Goal: Information Seeking & Learning: Learn about a topic

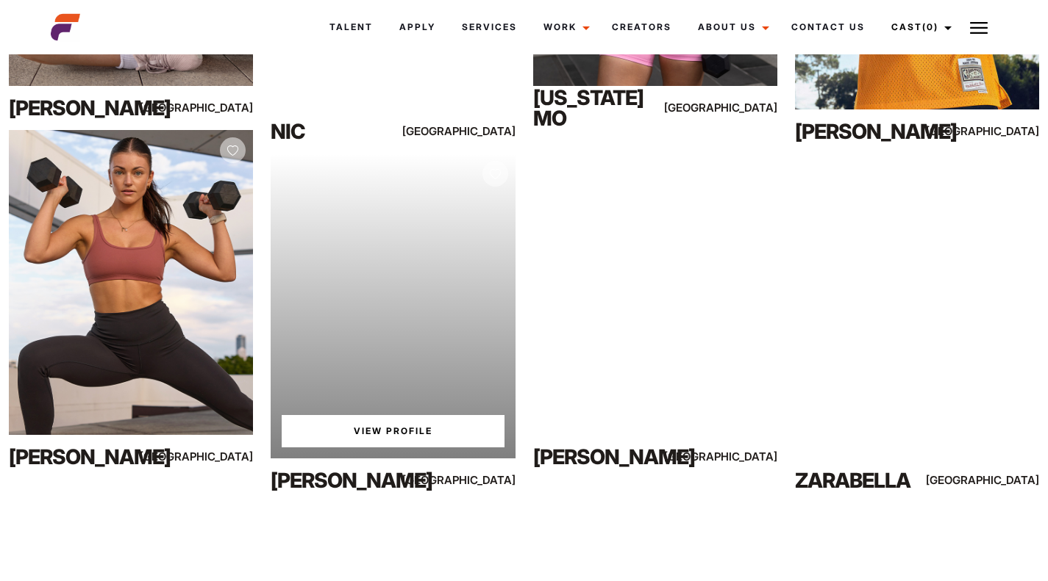
scroll to position [878, 0]
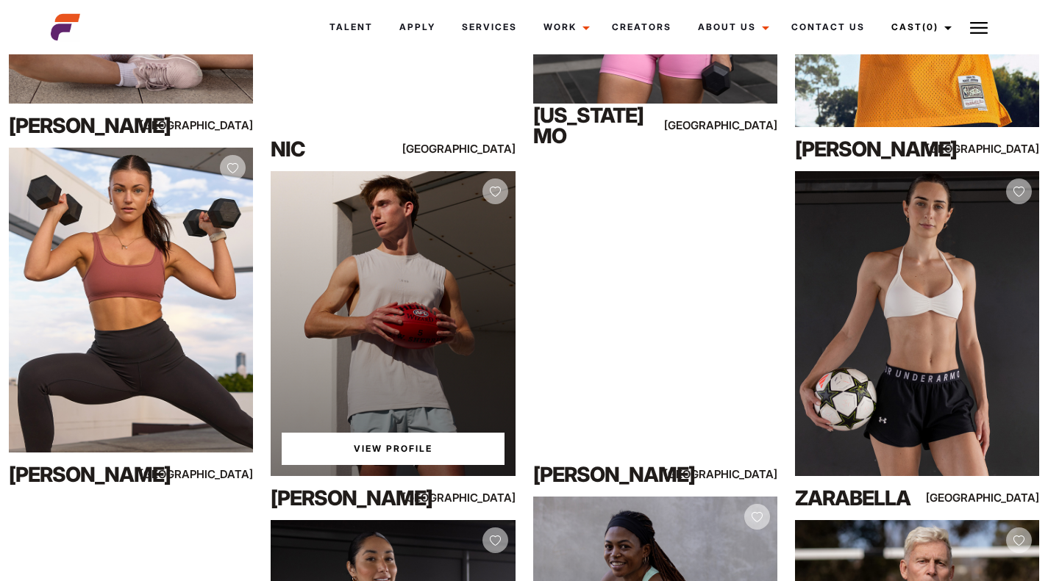
click at [418, 280] on div "View Profile" at bounding box center [393, 323] width 244 height 305
click at [431, 454] on link "View Profile" at bounding box center [393, 449] width 222 height 32
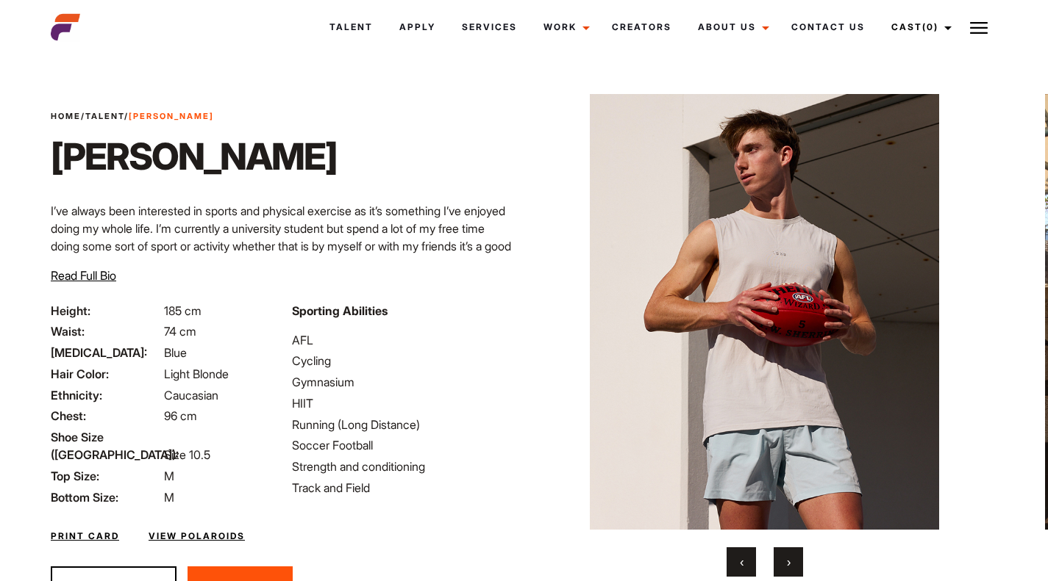
scroll to position [71, 0]
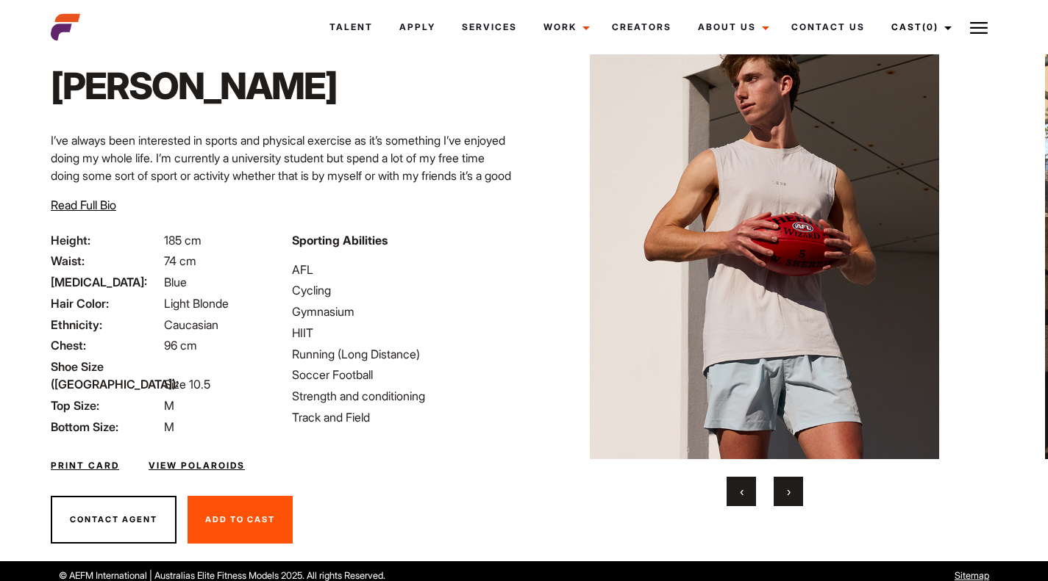
click at [787, 487] on span "›" at bounding box center [789, 491] width 4 height 15
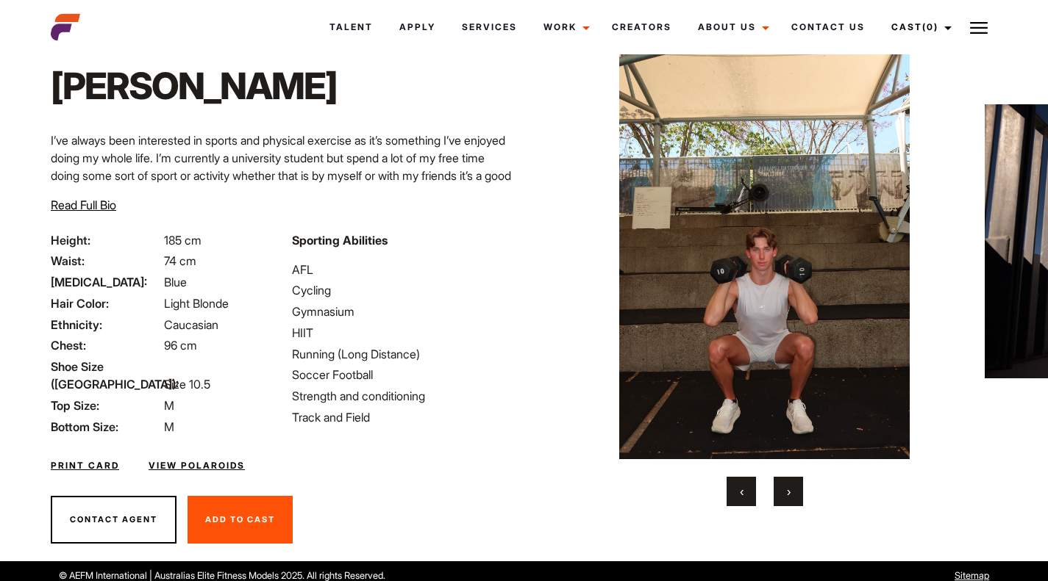
click at [789, 487] on span "›" at bounding box center [789, 491] width 4 height 15
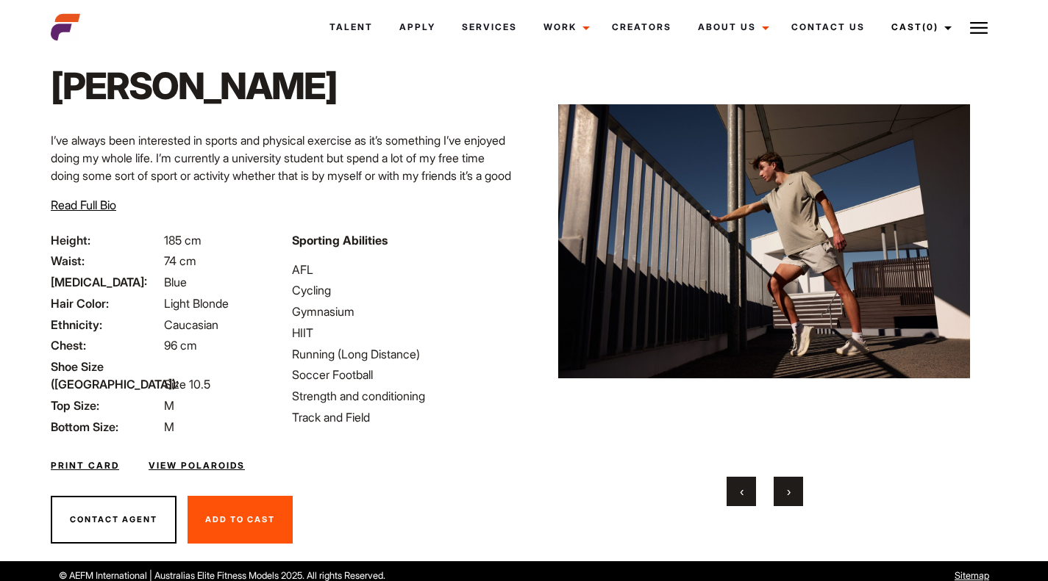
click at [789, 487] on span "›" at bounding box center [789, 491] width 4 height 15
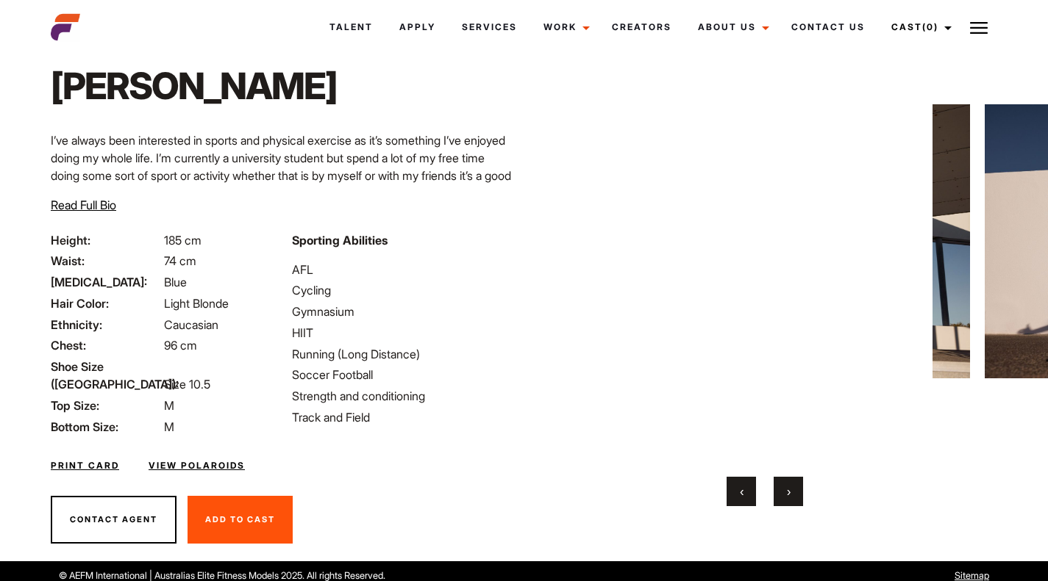
click at [789, 487] on span "›" at bounding box center [789, 491] width 4 height 15
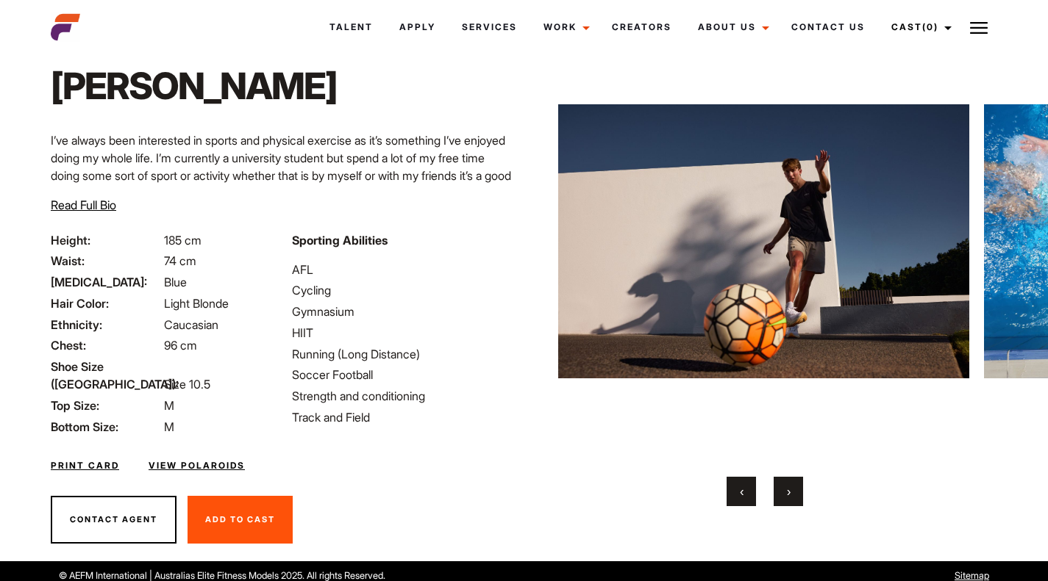
click at [789, 487] on span "›" at bounding box center [789, 491] width 4 height 15
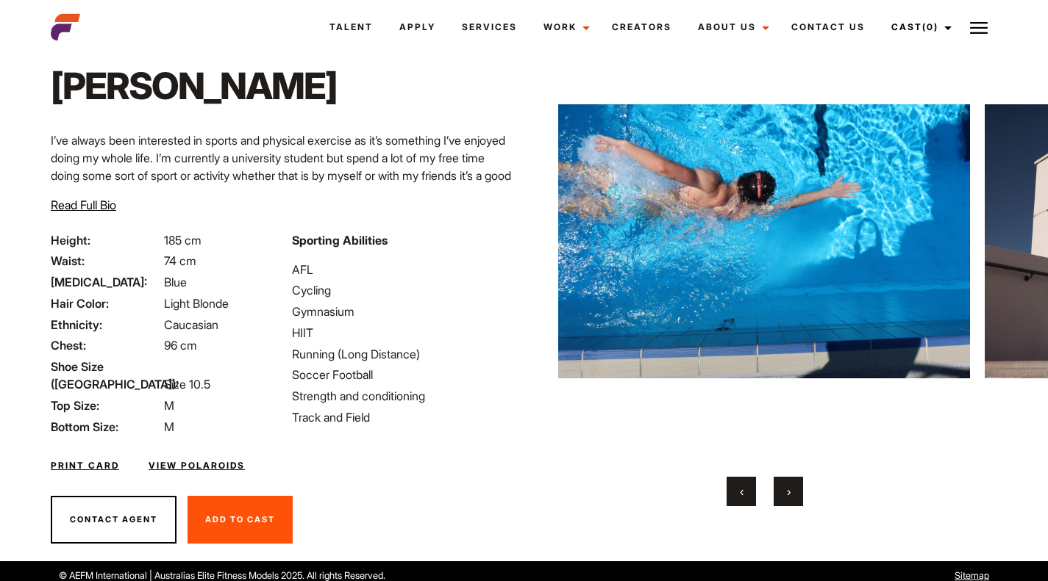
click at [789, 487] on span "›" at bounding box center [789, 491] width 4 height 15
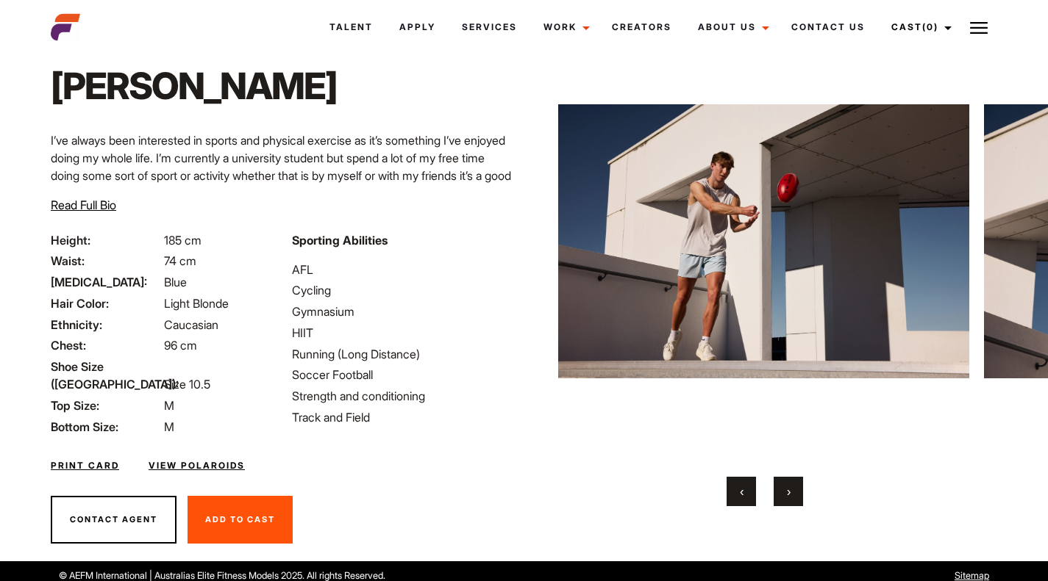
click at [789, 487] on span "›" at bounding box center [789, 491] width 4 height 15
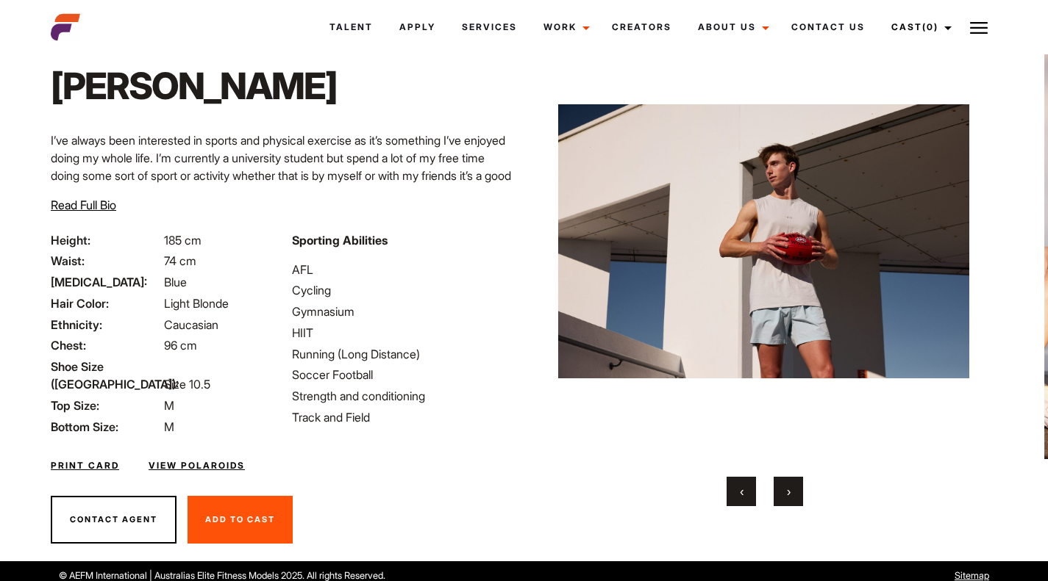
click at [789, 487] on span "›" at bounding box center [789, 491] width 4 height 15
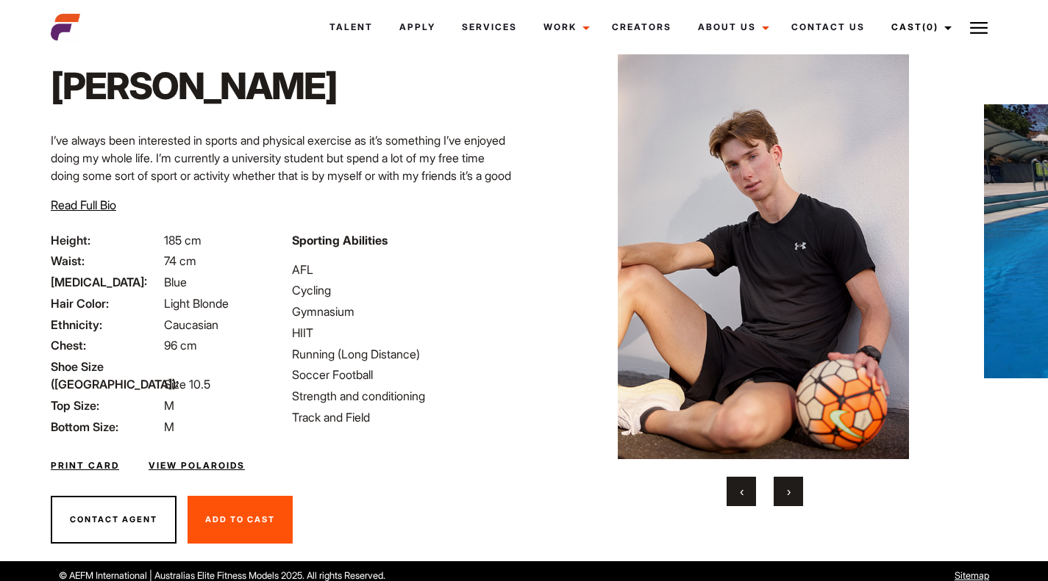
click at [789, 487] on span "›" at bounding box center [789, 491] width 4 height 15
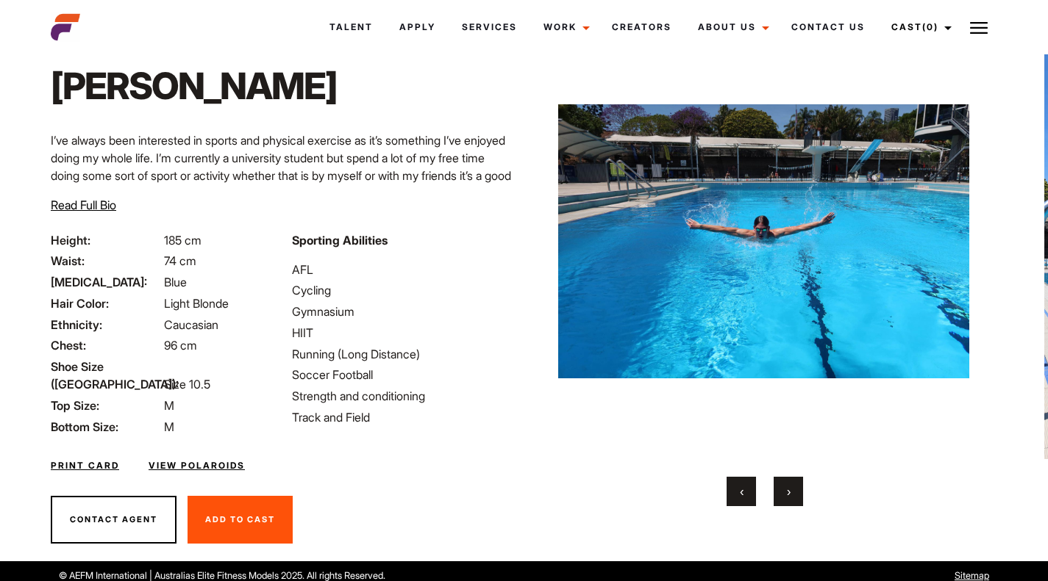
click at [789, 487] on span "›" at bounding box center [789, 491] width 4 height 15
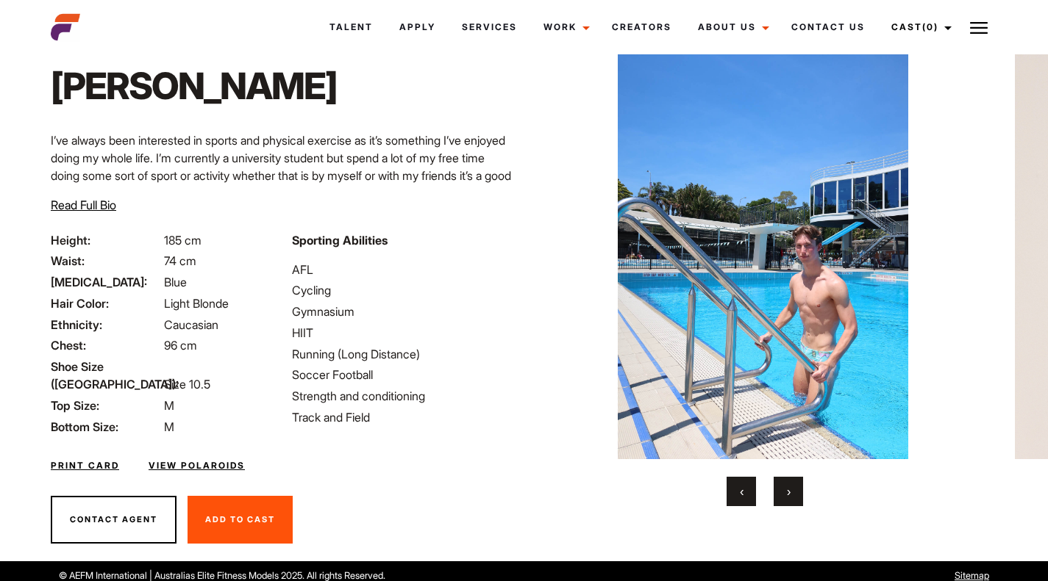
click at [789, 487] on span "›" at bounding box center [789, 491] width 4 height 15
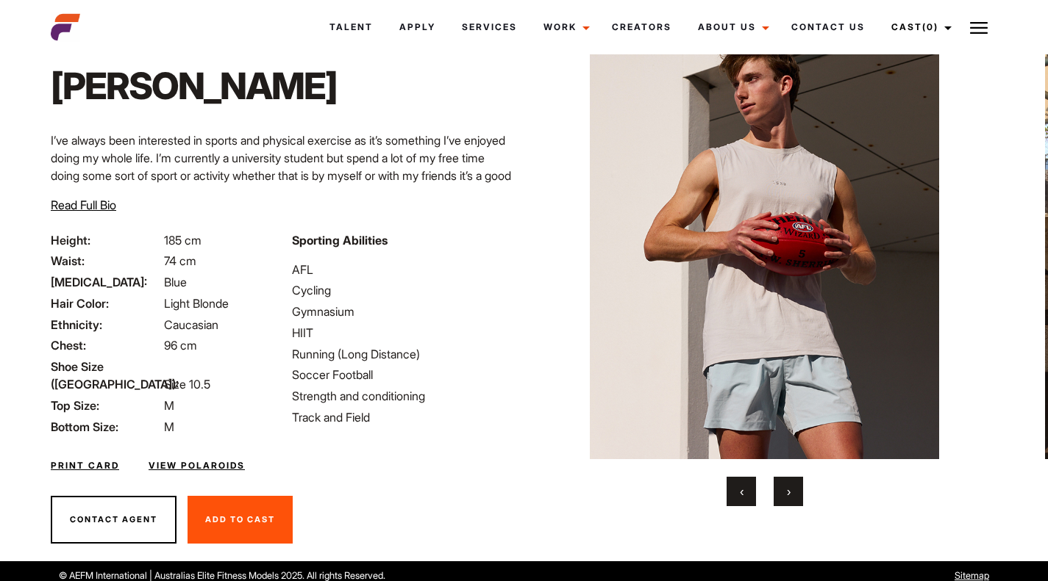
click at [789, 487] on span "›" at bounding box center [789, 491] width 4 height 15
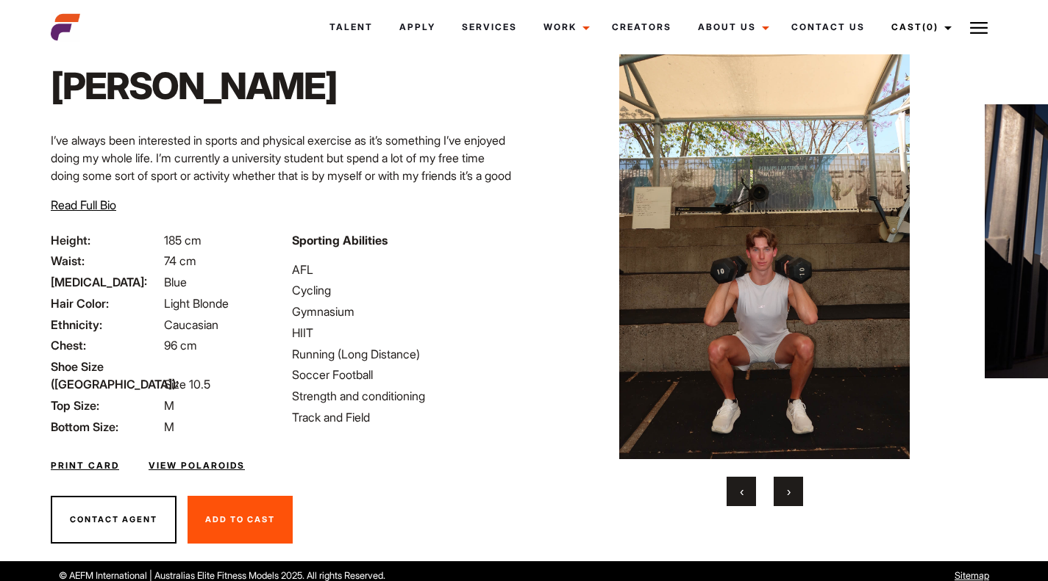
click at [789, 487] on span "›" at bounding box center [789, 491] width 4 height 15
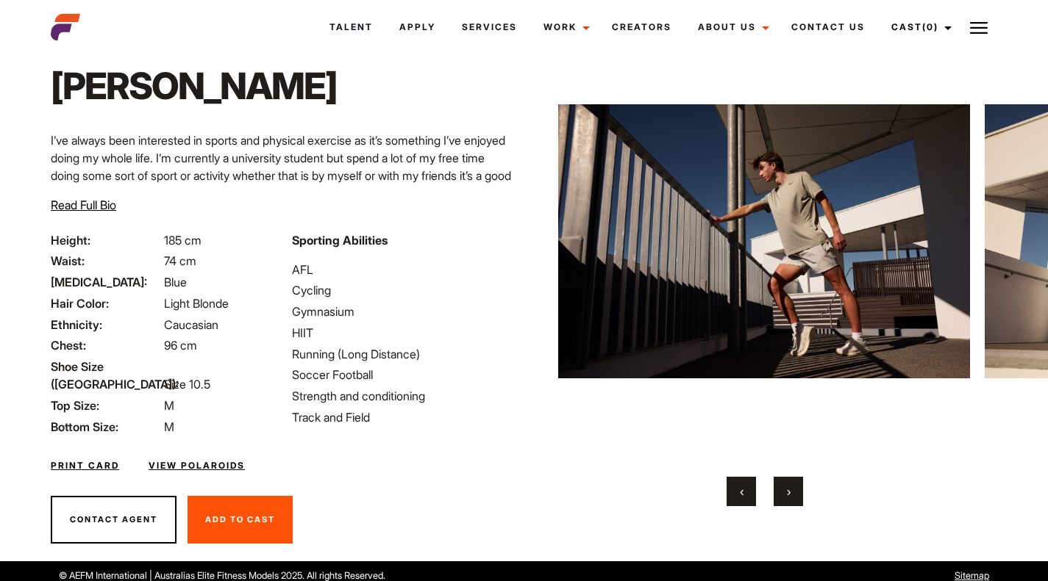
click at [789, 487] on span "›" at bounding box center [789, 491] width 4 height 15
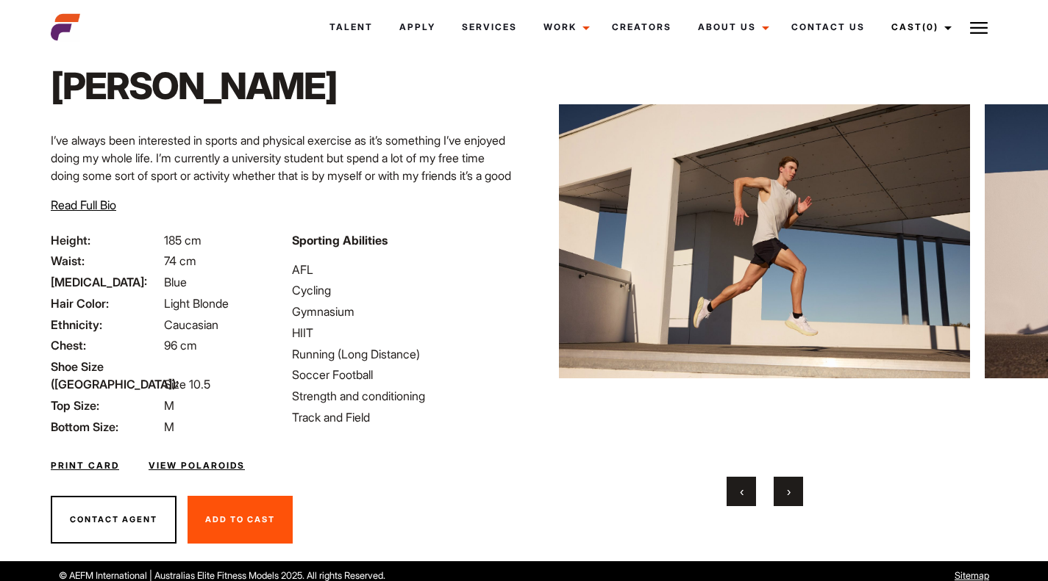
click at [789, 487] on span "›" at bounding box center [789, 491] width 4 height 15
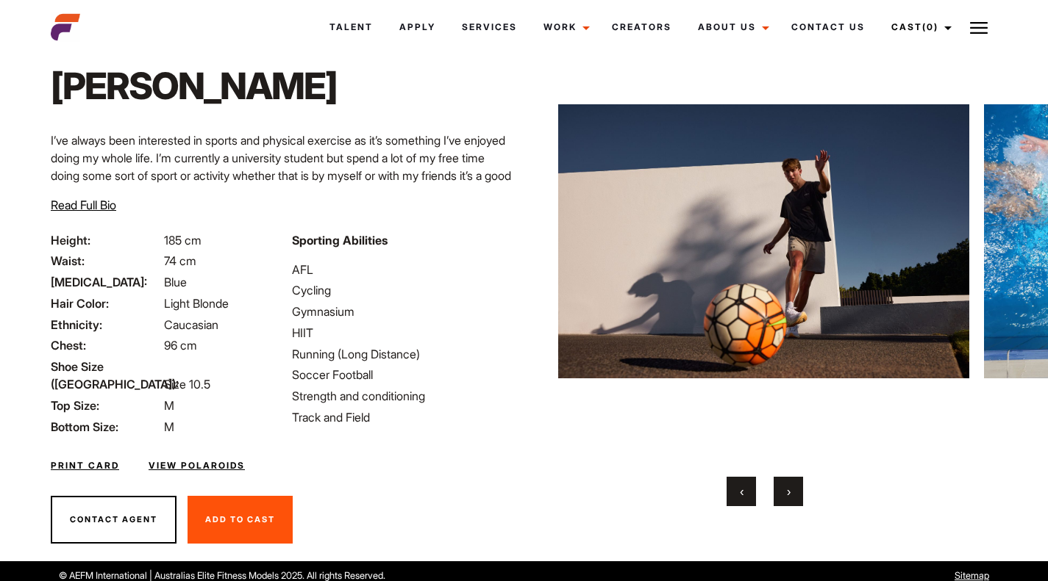
click at [789, 487] on span "›" at bounding box center [789, 491] width 4 height 15
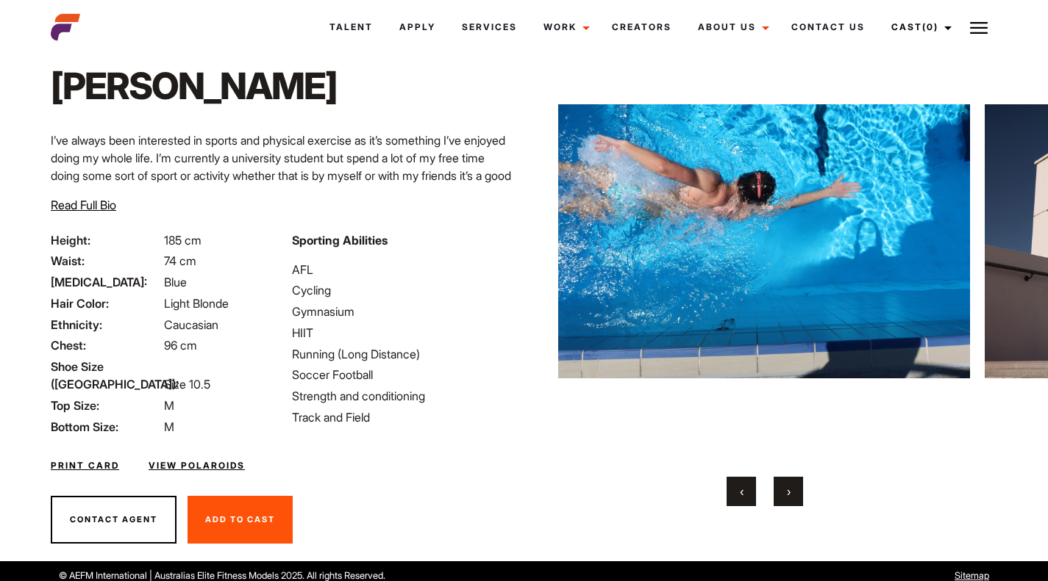
click at [789, 487] on span "›" at bounding box center [789, 491] width 4 height 15
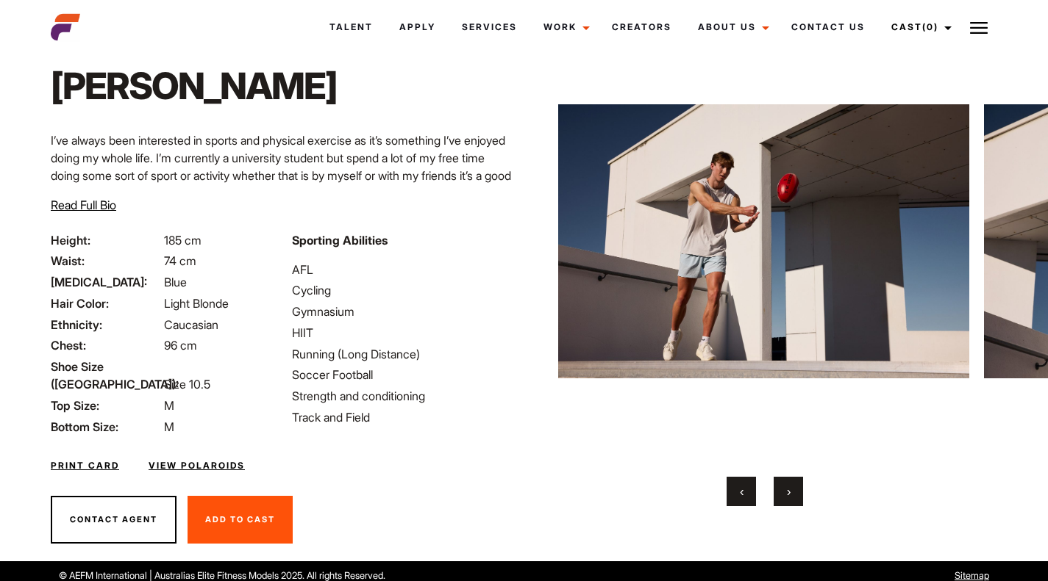
scroll to position [0, 0]
